Goal: Task Accomplishment & Management: Manage account settings

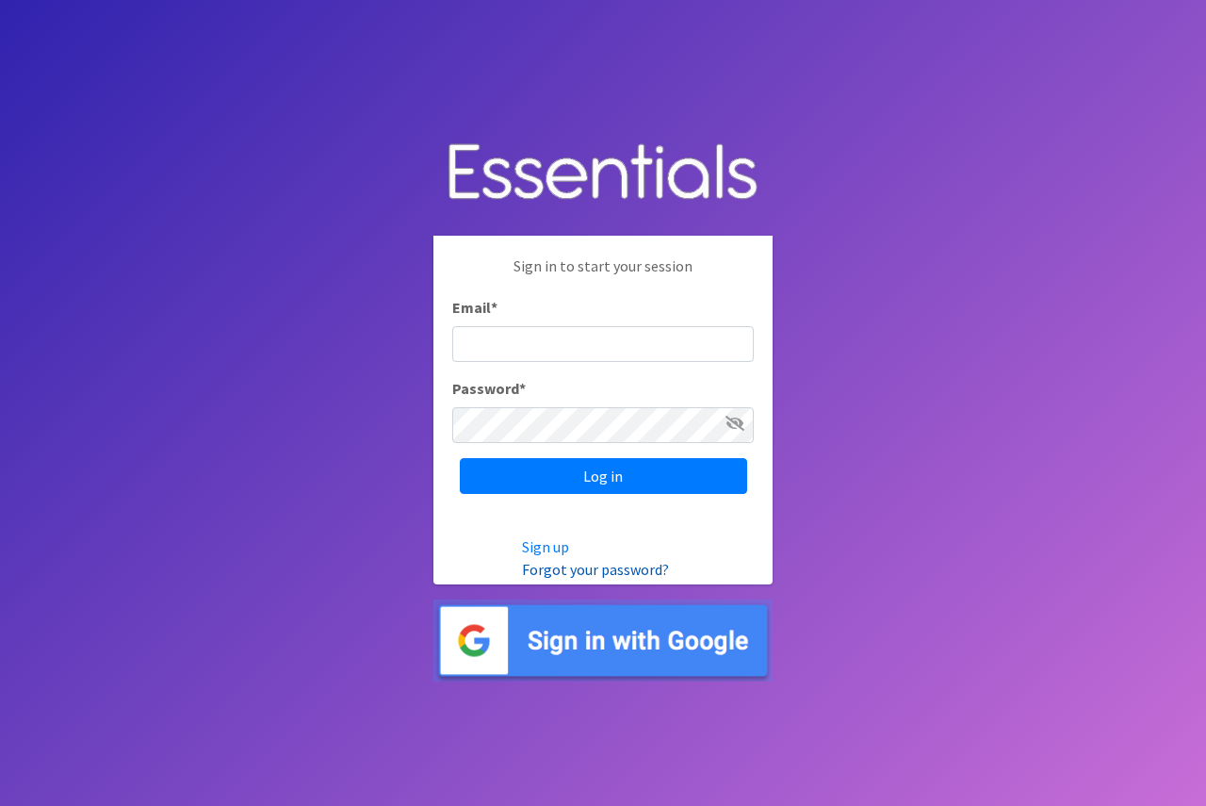
click at [571, 563] on link "Forgot your password?" at bounding box center [595, 569] width 147 height 19
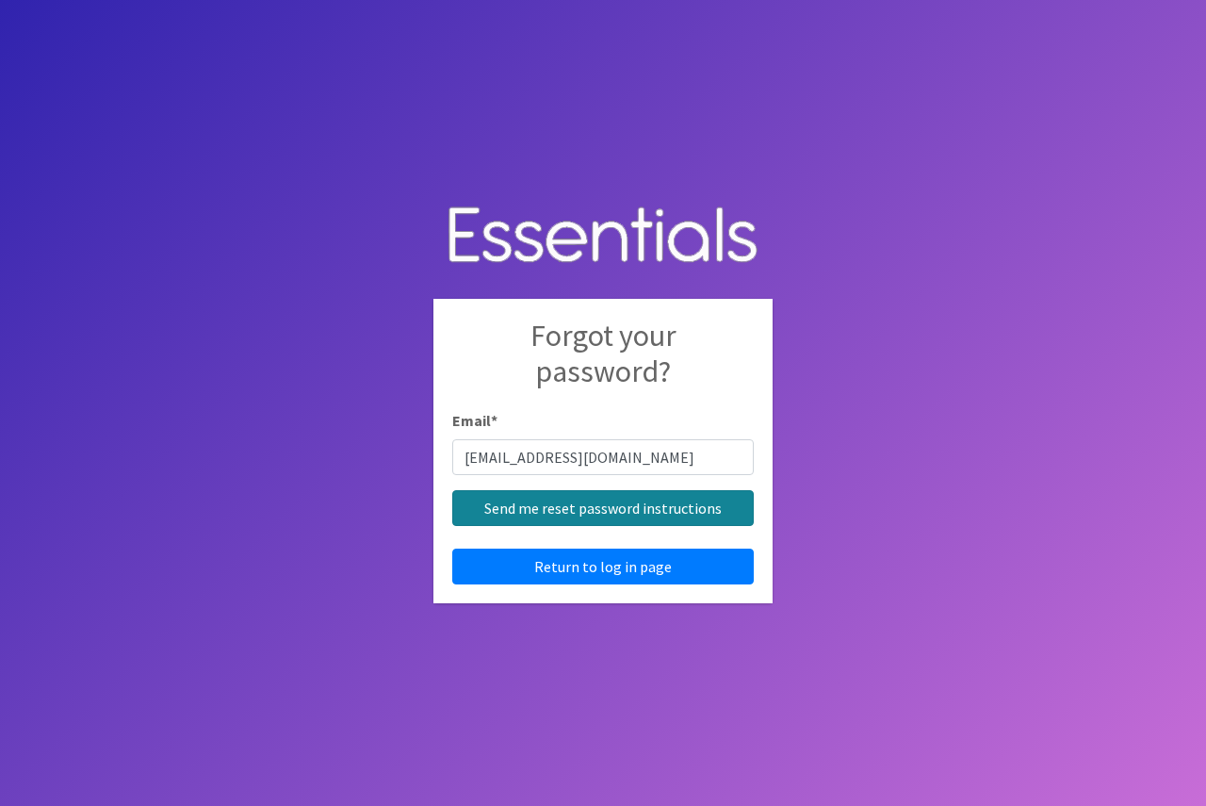
type input "[EMAIL_ADDRESS][DOMAIN_NAME]"
click at [564, 509] on input "Send me reset password instructions" at bounding box center [603, 508] width 302 height 36
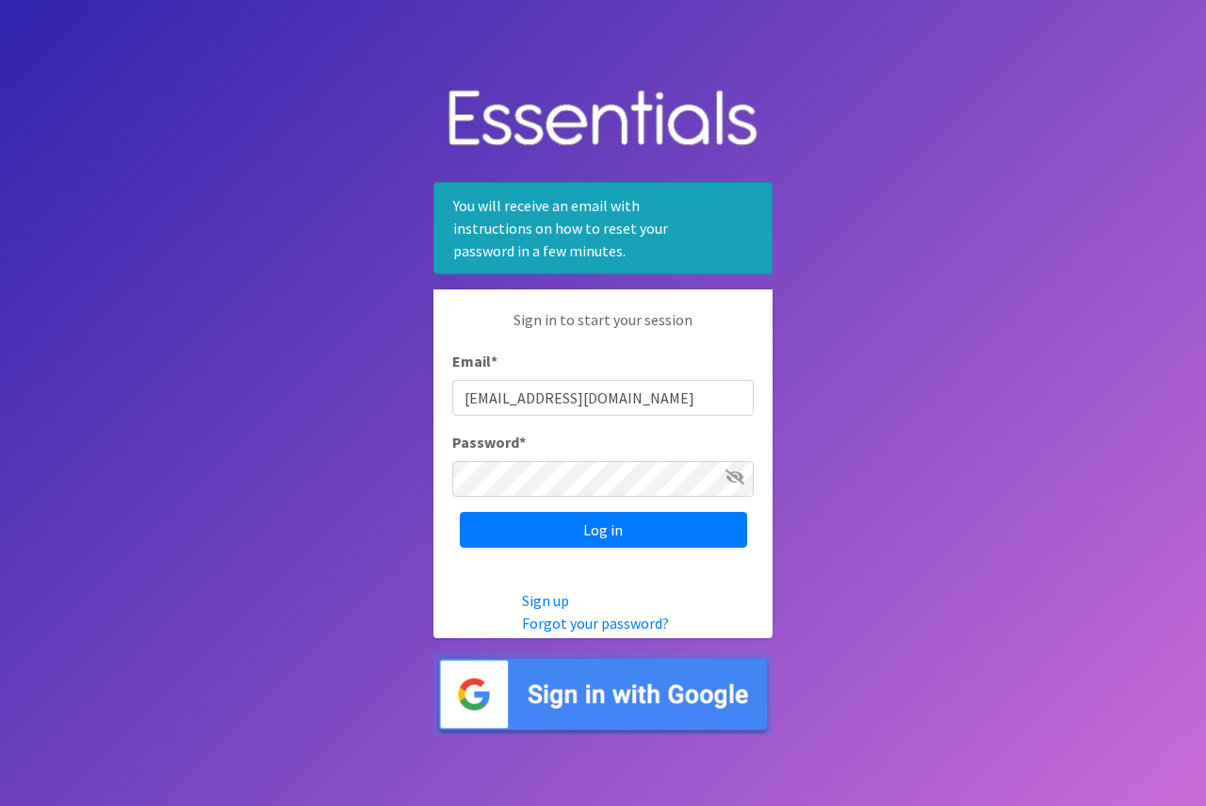
type input "[EMAIL_ADDRESS][DOMAIN_NAME]"
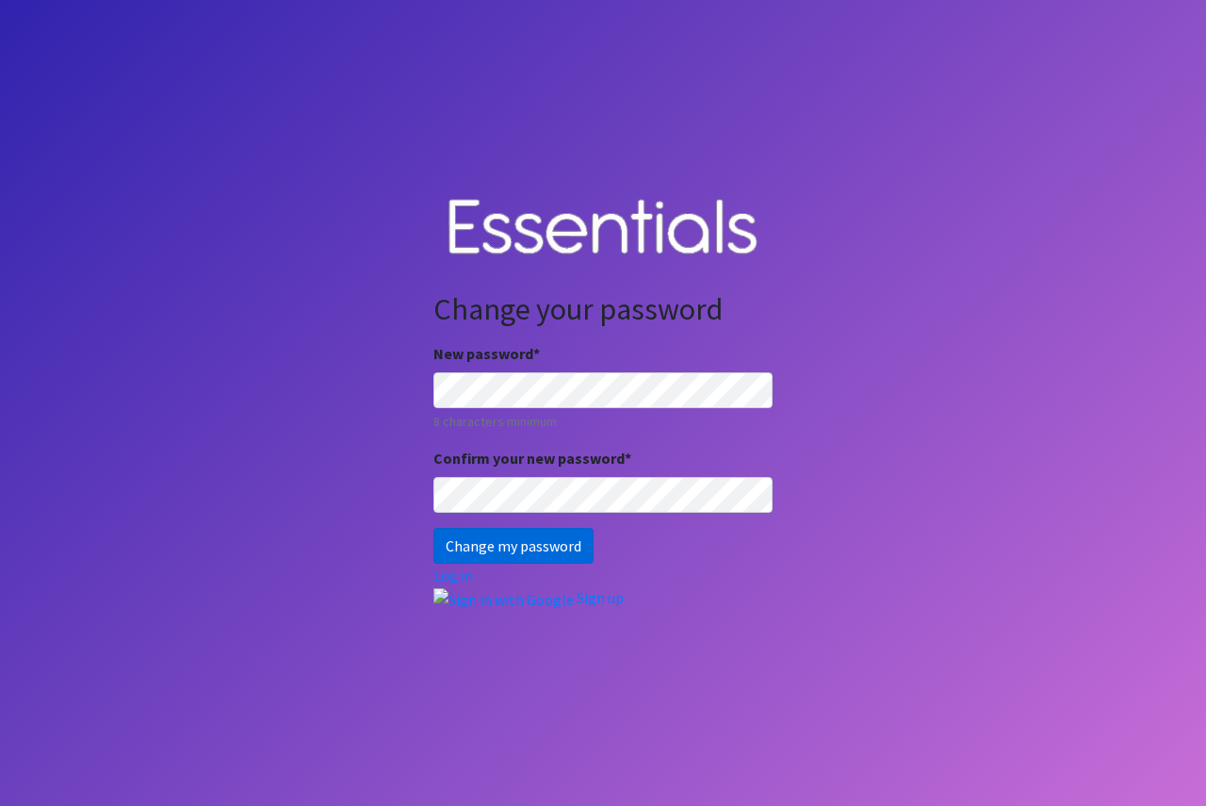
click at [512, 543] on input "Change my password" at bounding box center [513, 546] width 160 height 36
